Goal: Task Accomplishment & Management: Complete application form

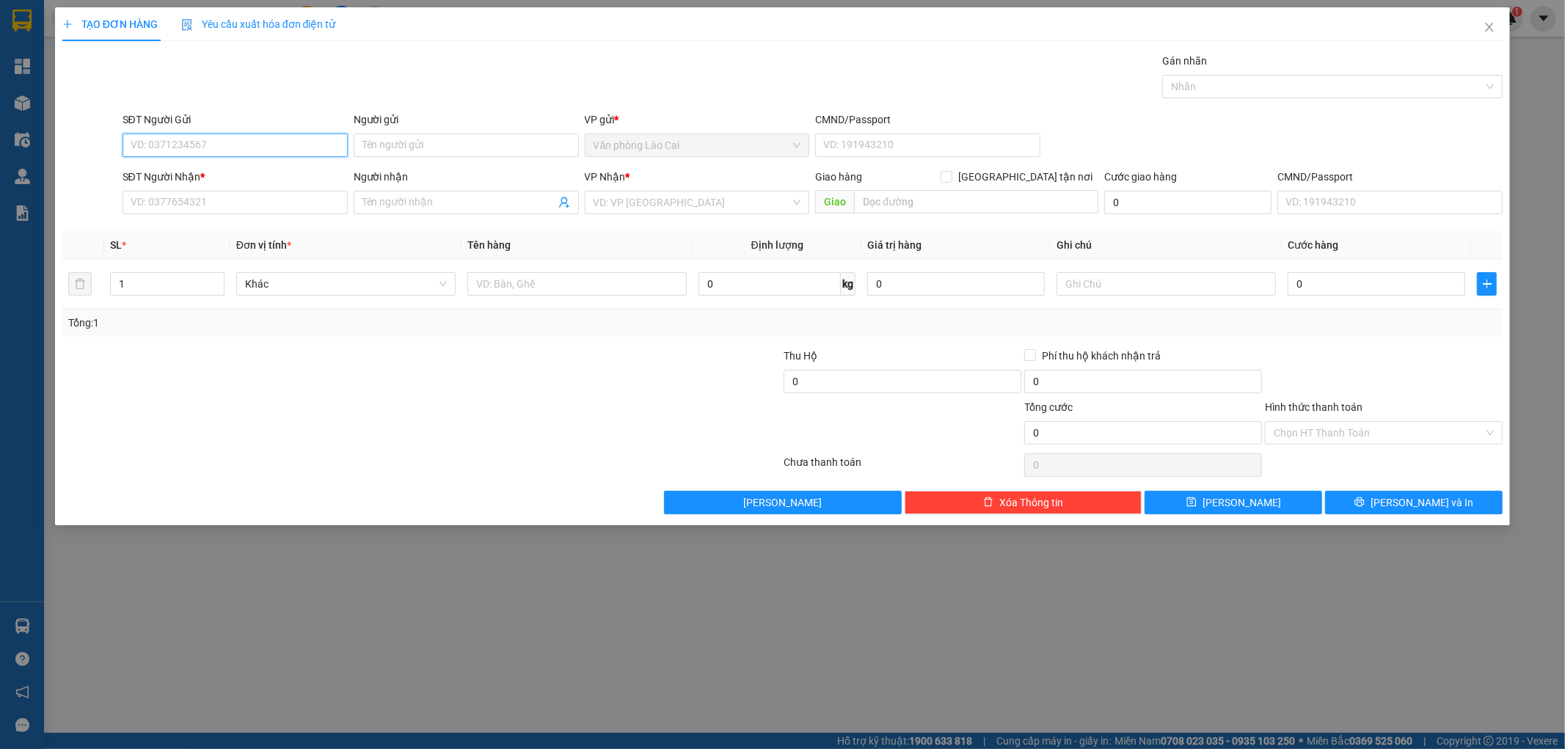
click at [180, 144] on input "SĐT Người Gửi" at bounding box center [235, 145] width 225 height 23
click at [180, 144] on input "100" at bounding box center [235, 145] width 225 height 23
click at [178, 172] on div "0868966100" at bounding box center [235, 175] width 208 height 16
type input "0868966100"
type input "0979718242"
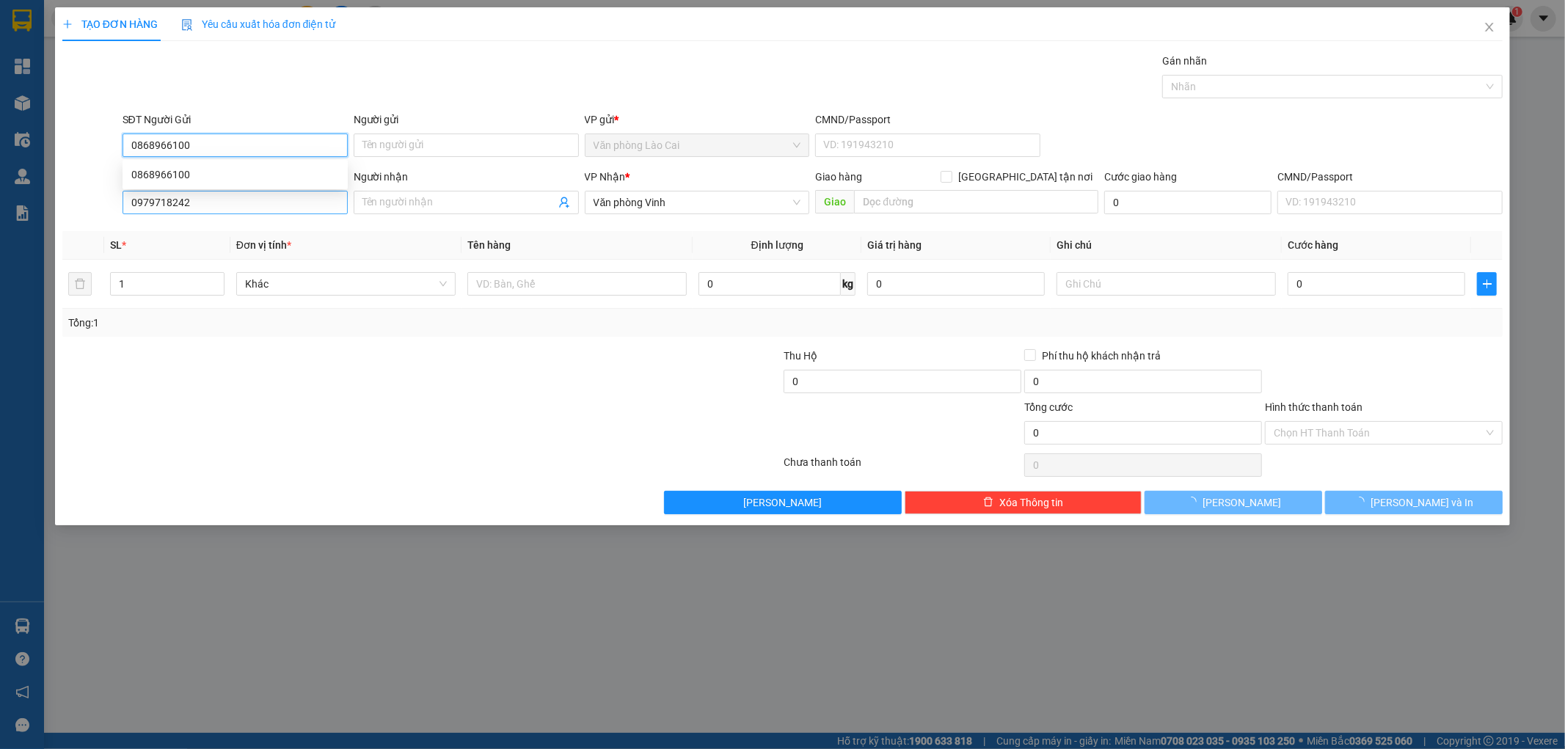
type input "120.000"
type input "0868966100"
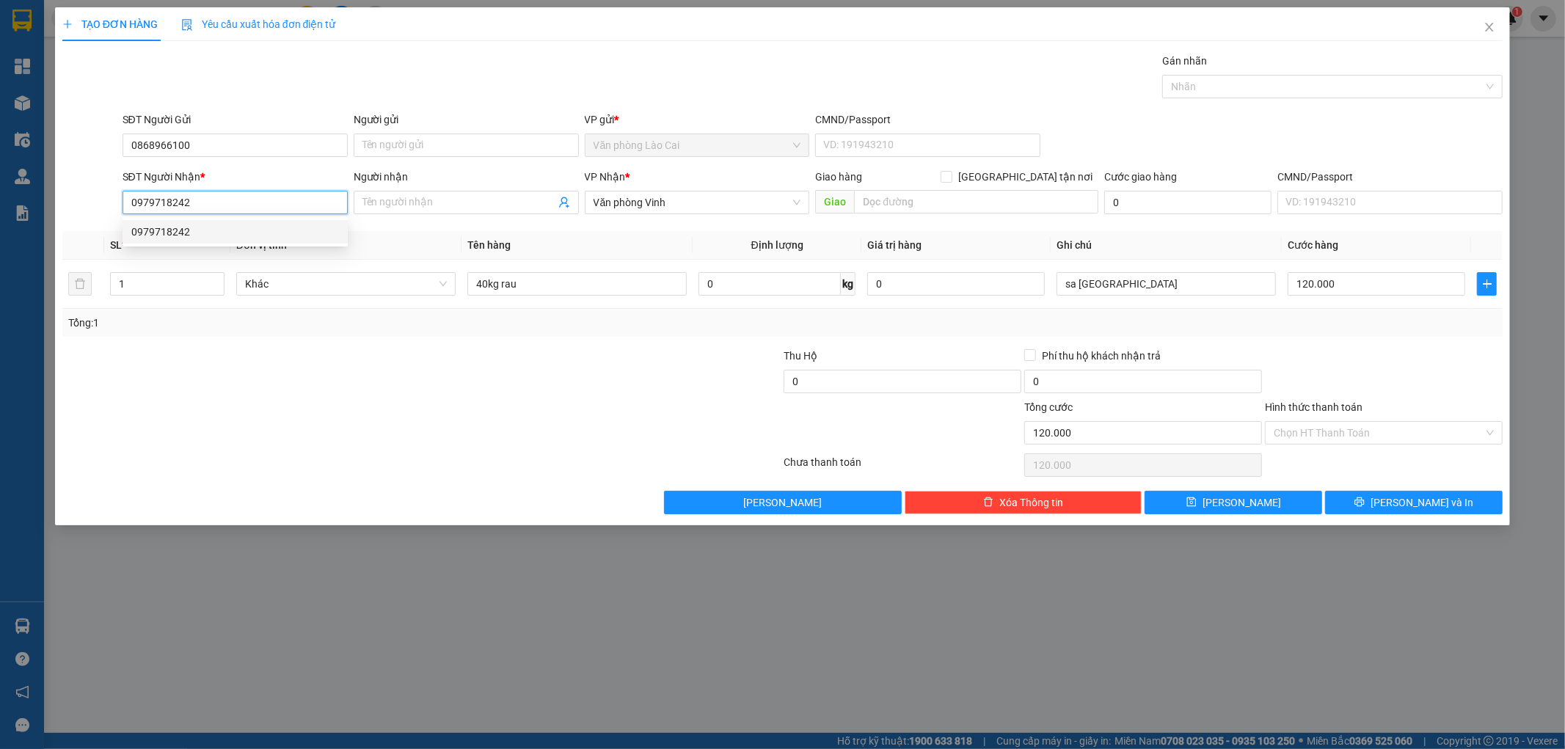
drag, startPoint x: 189, startPoint y: 202, endPoint x: 115, endPoint y: 216, distance: 75.4
click at [115, 216] on div "SĐT Người Nhận * 0979718242 Người nhận Tên người nhận VP Nhận * Văn phòng Vinh …" at bounding box center [783, 194] width 1444 height 51
click at [142, 228] on div "0979718242" at bounding box center [235, 232] width 208 height 16
click at [467, 434] on div at bounding box center [301, 424] width 481 height 51
click at [135, 284] on input "1" at bounding box center [167, 284] width 113 height 22
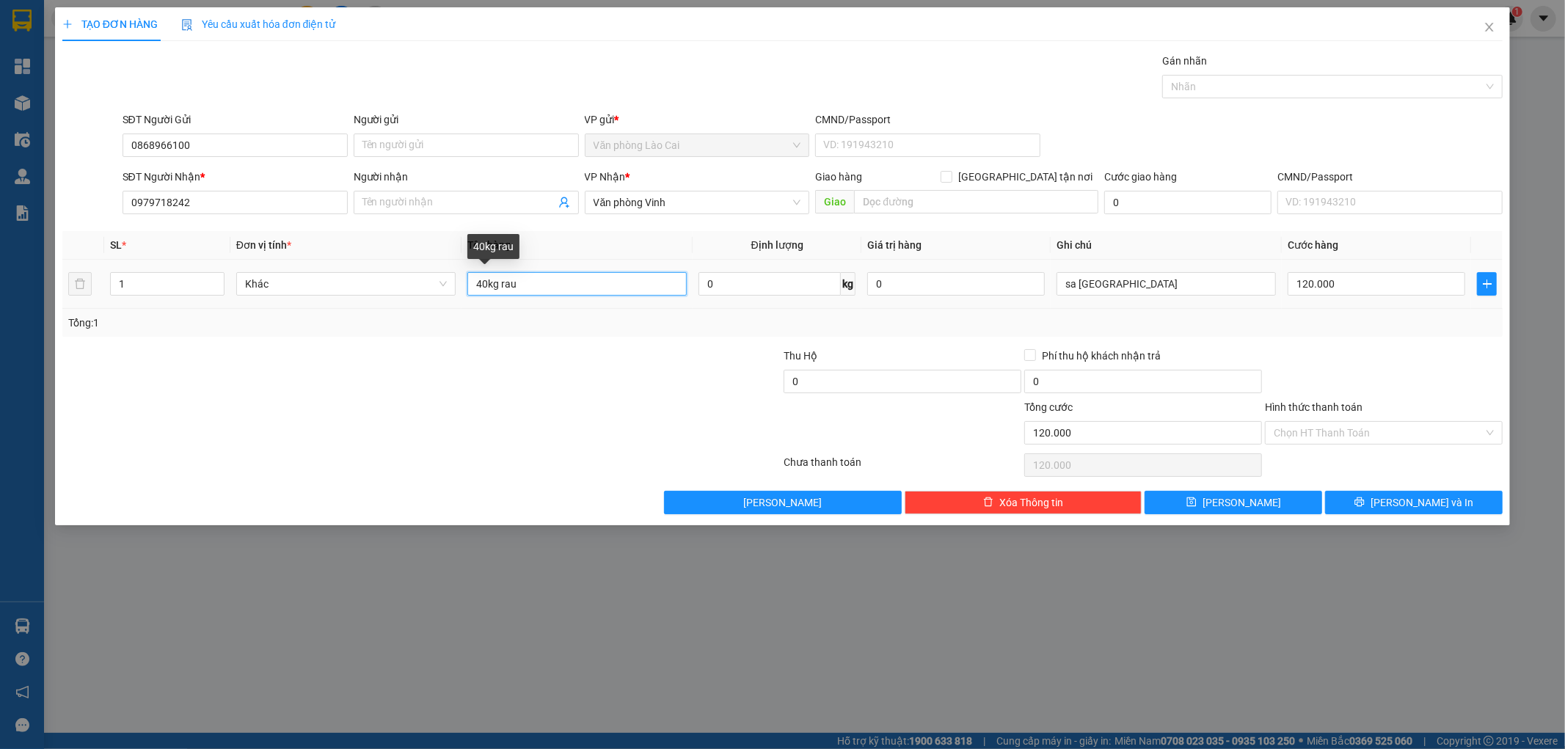
click at [481, 284] on input "40kg rau" at bounding box center [577, 283] width 219 height 23
type input "70kg rau"
click at [1180, 288] on input "sa [GEOGRAPHIC_DATA]" at bounding box center [1166, 283] width 219 height 23
click at [1371, 287] on input "120.000" at bounding box center [1377, 283] width 178 height 23
type input "2"
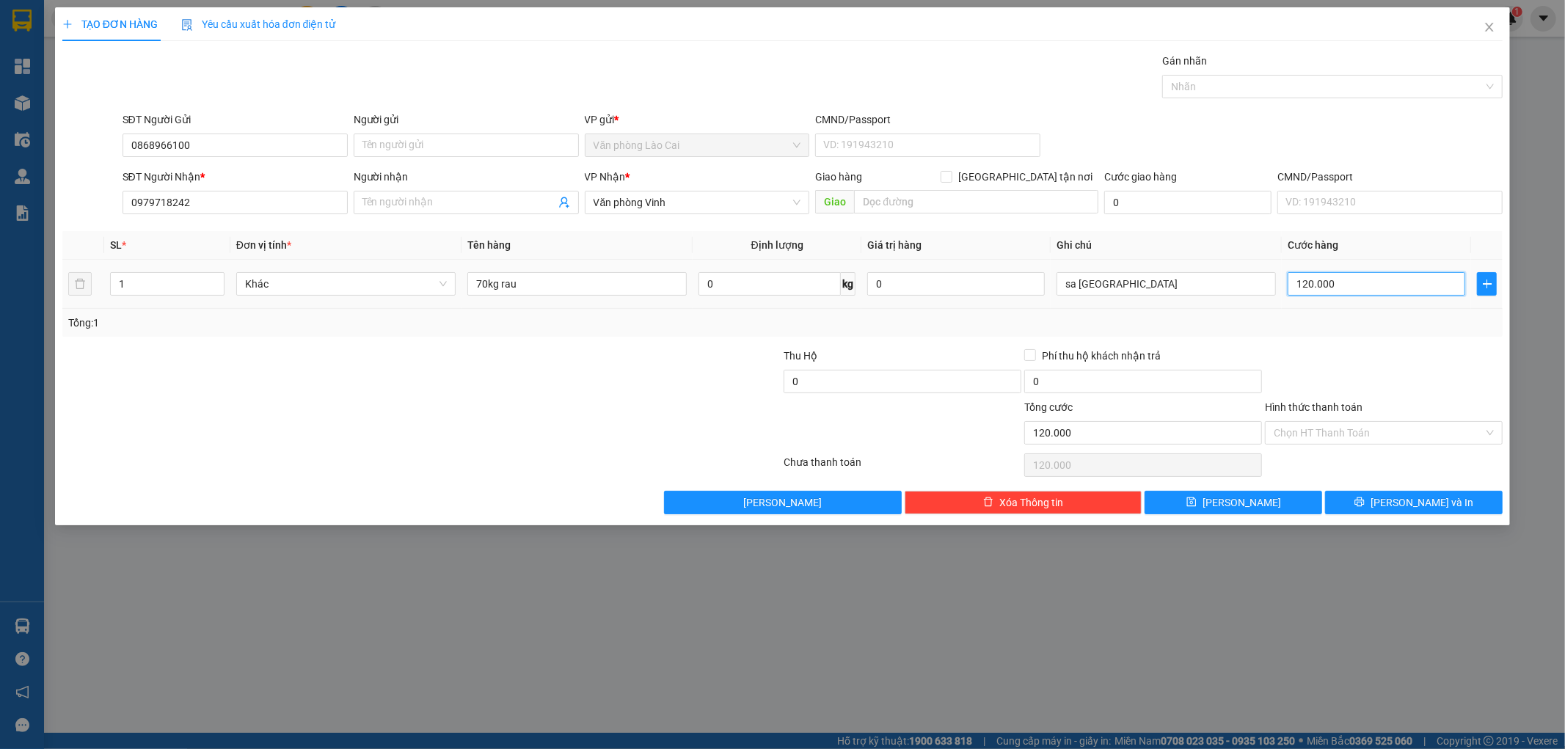
type input "2"
type input "21"
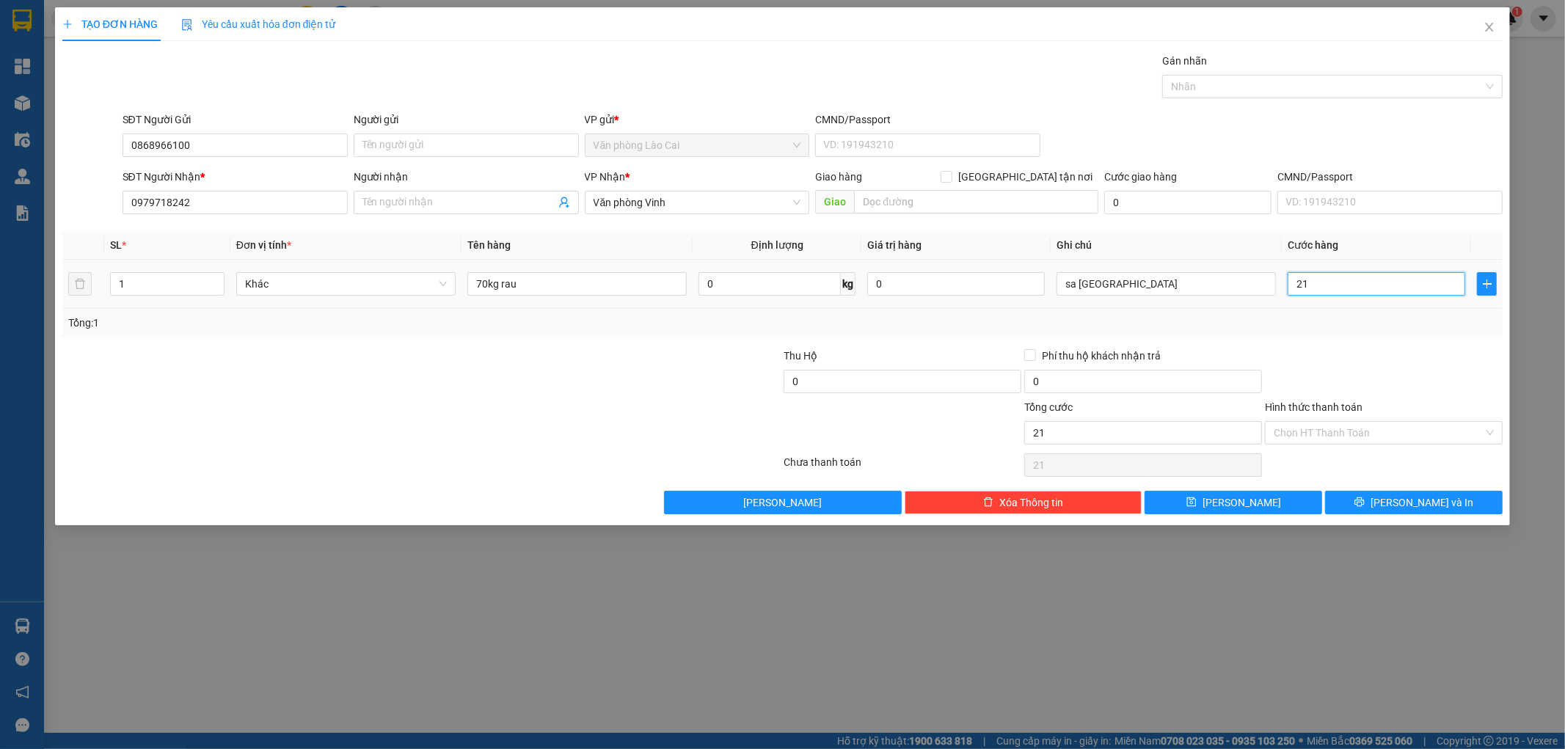
type input "210"
type input "2.100"
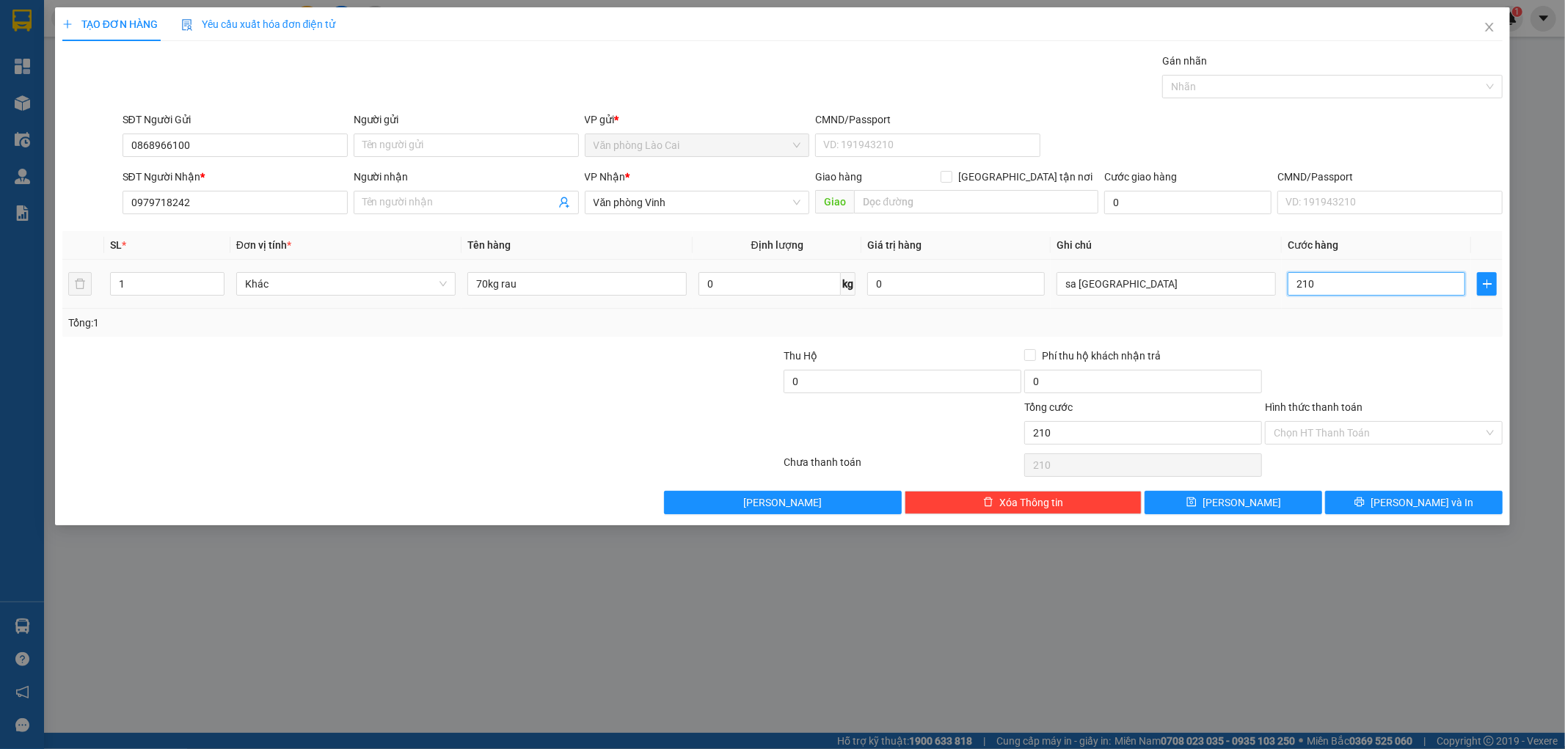
type input "2.100"
type input "21.000"
type input "210.000"
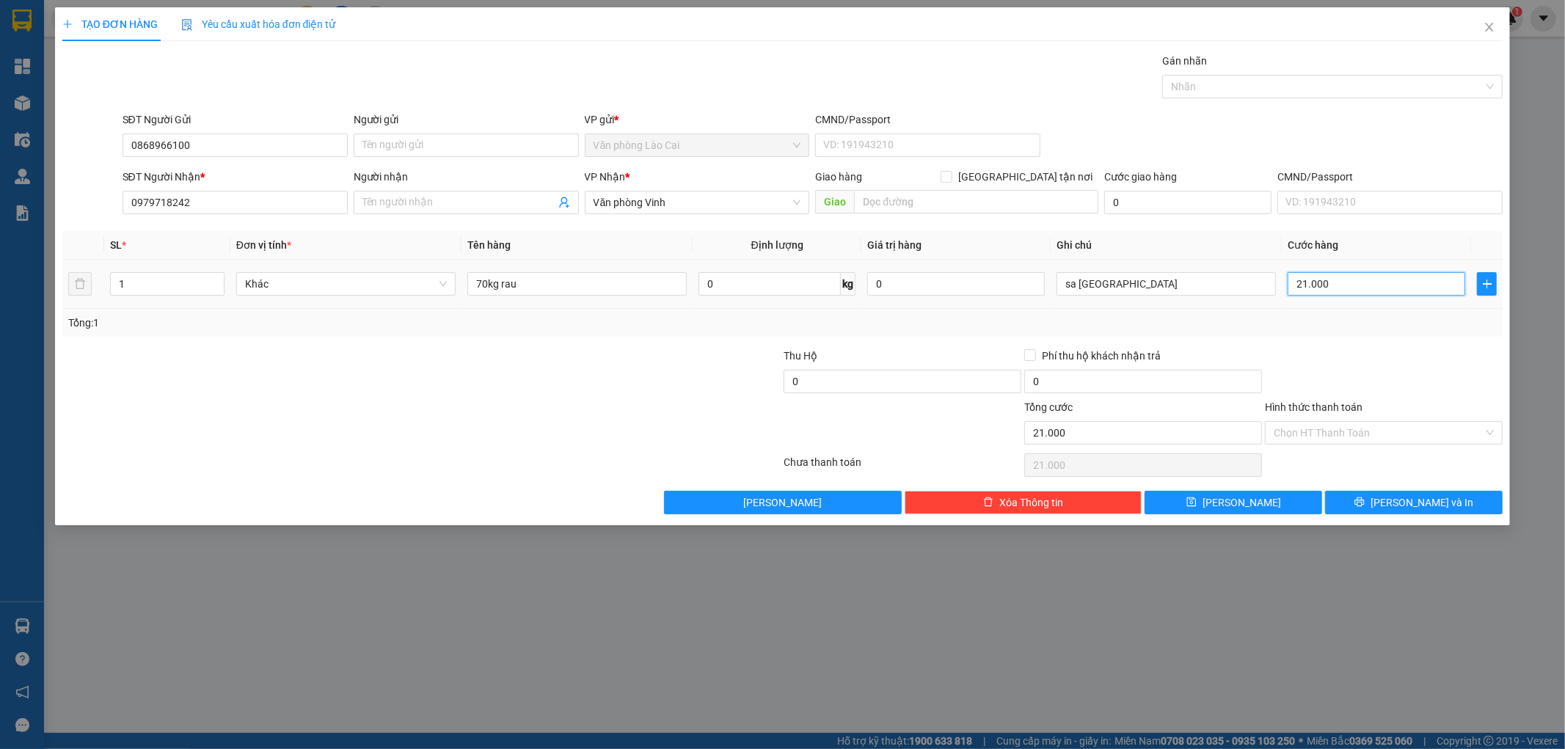
type input "210.000"
click at [1289, 503] on button "[PERSON_NAME]" at bounding box center [1234, 502] width 178 height 23
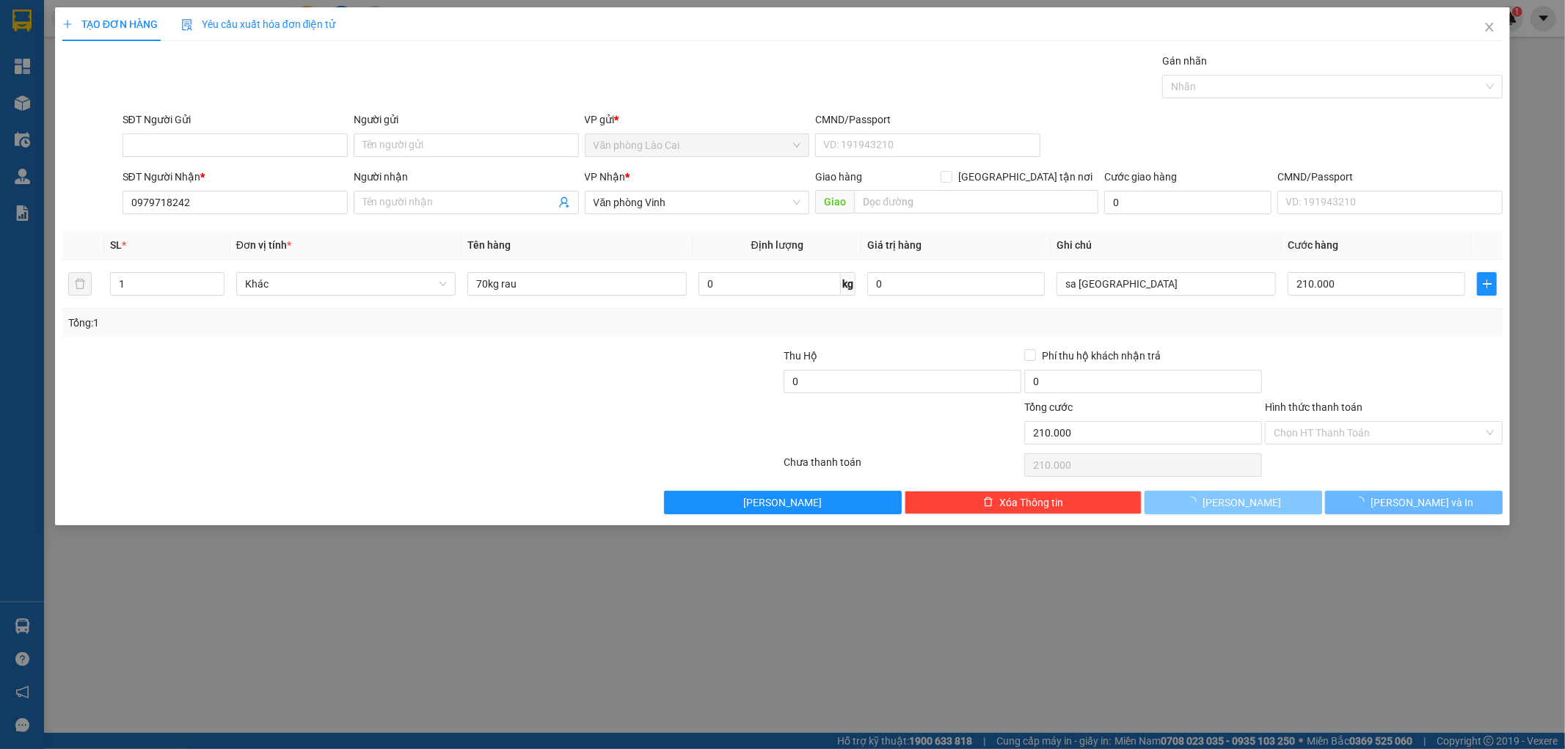
type input "0"
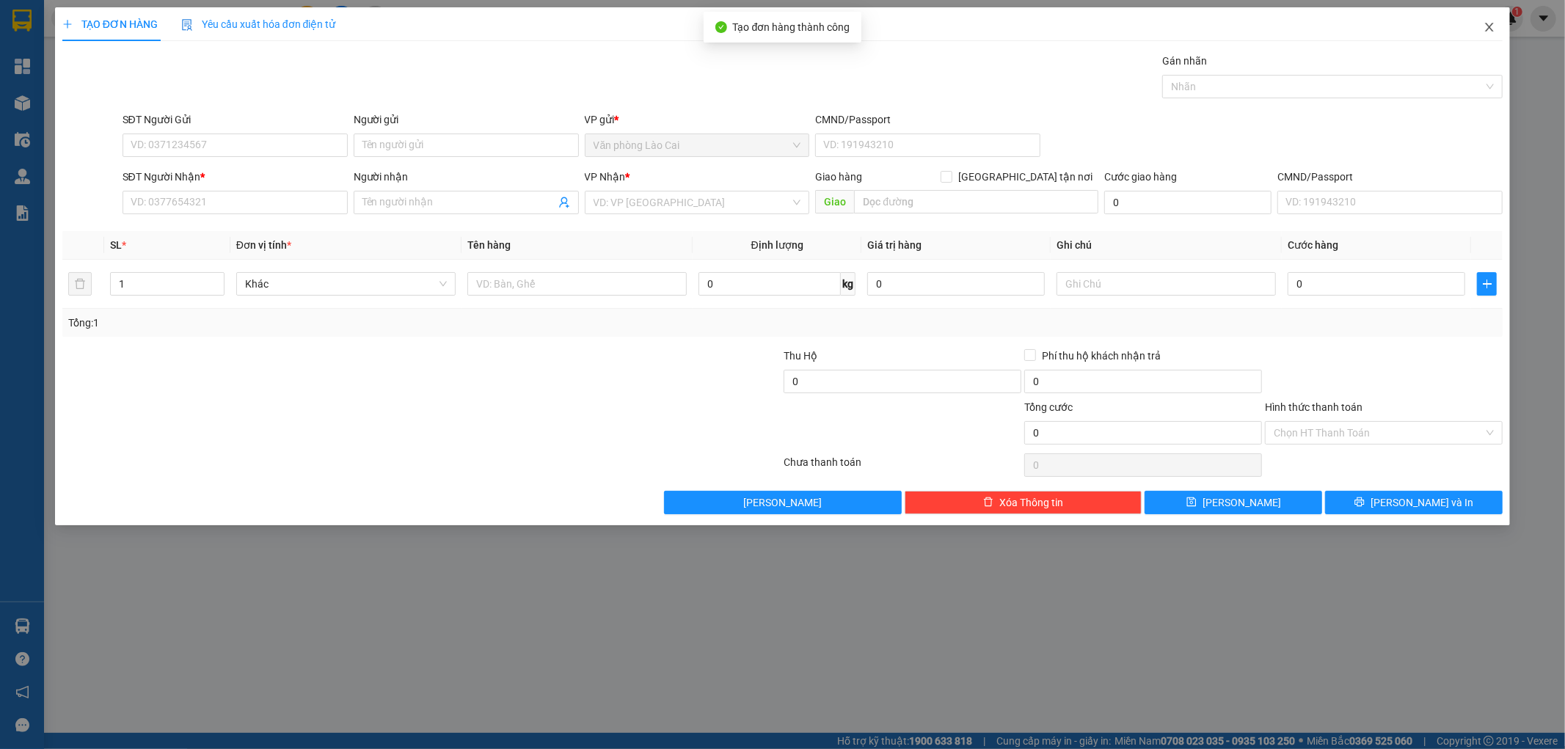
click at [1492, 28] on icon "close" at bounding box center [1490, 27] width 12 height 12
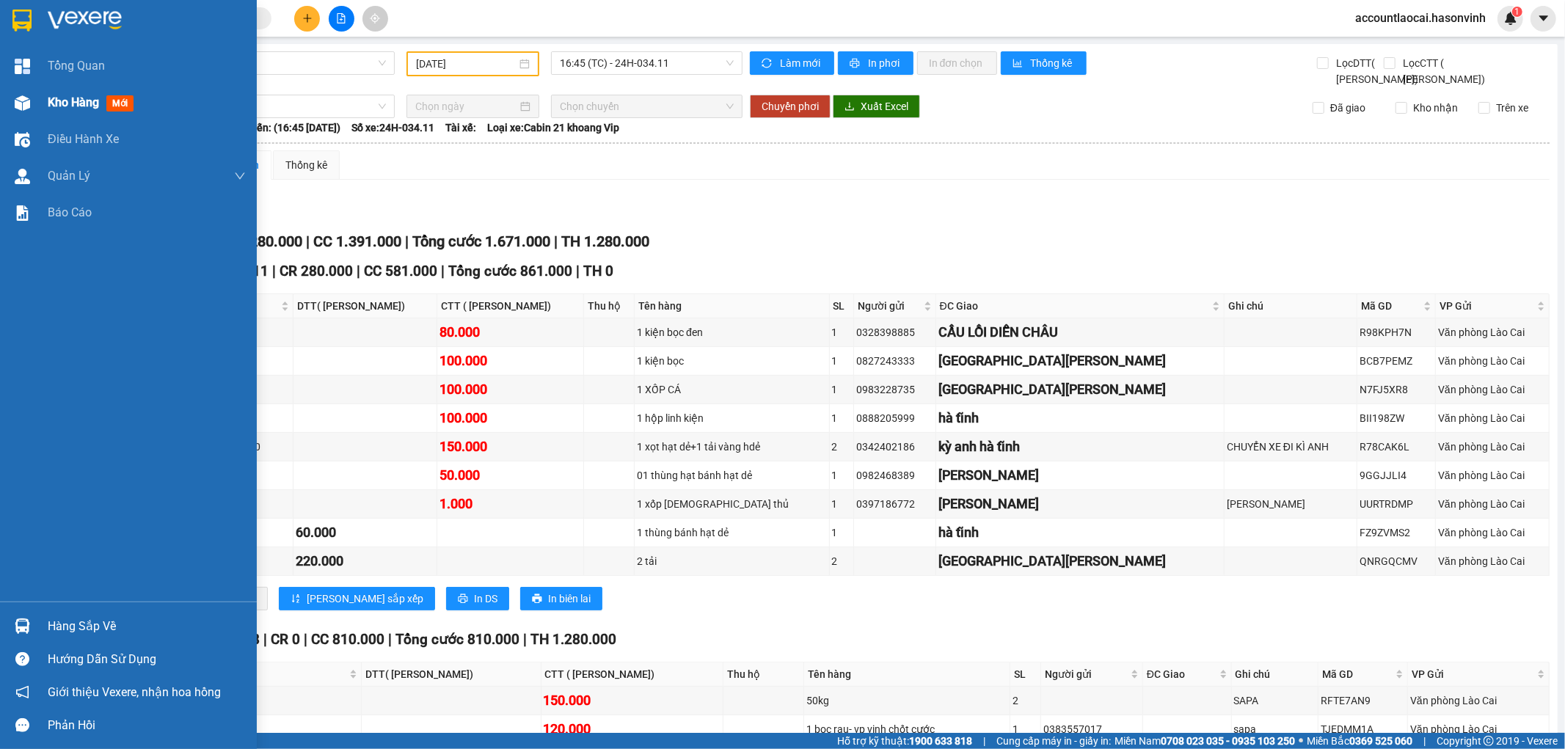
click at [83, 104] on span "Kho hàng" at bounding box center [73, 102] width 51 height 14
